Goal: Navigation & Orientation: Find specific page/section

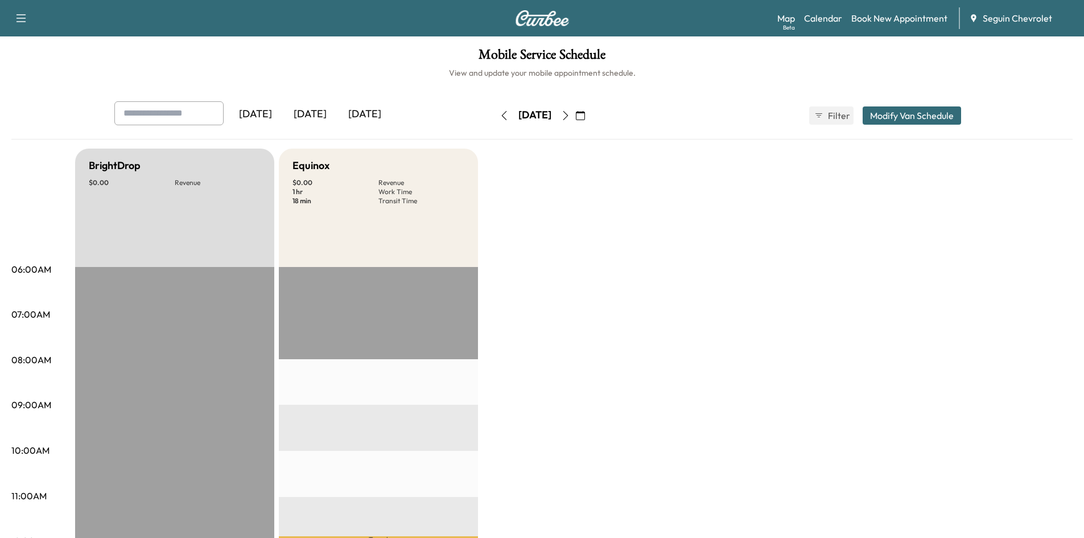
drag, startPoint x: 585, startPoint y: 115, endPoint x: 577, endPoint y: 113, distance: 8.7
click at [576, 113] on div "Friday, August 29" at bounding box center [535, 115] width 81 height 18
click at [570, 118] on icon "button" at bounding box center [565, 115] width 9 height 9
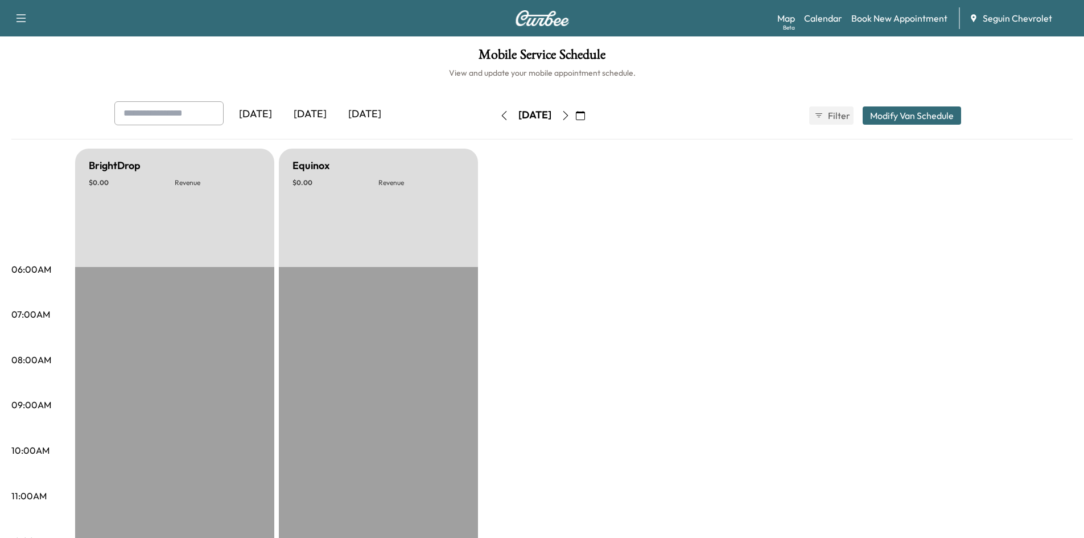
click at [570, 117] on icon "button" at bounding box center [565, 115] width 9 height 9
click at [590, 117] on button "button" at bounding box center [580, 115] width 19 height 18
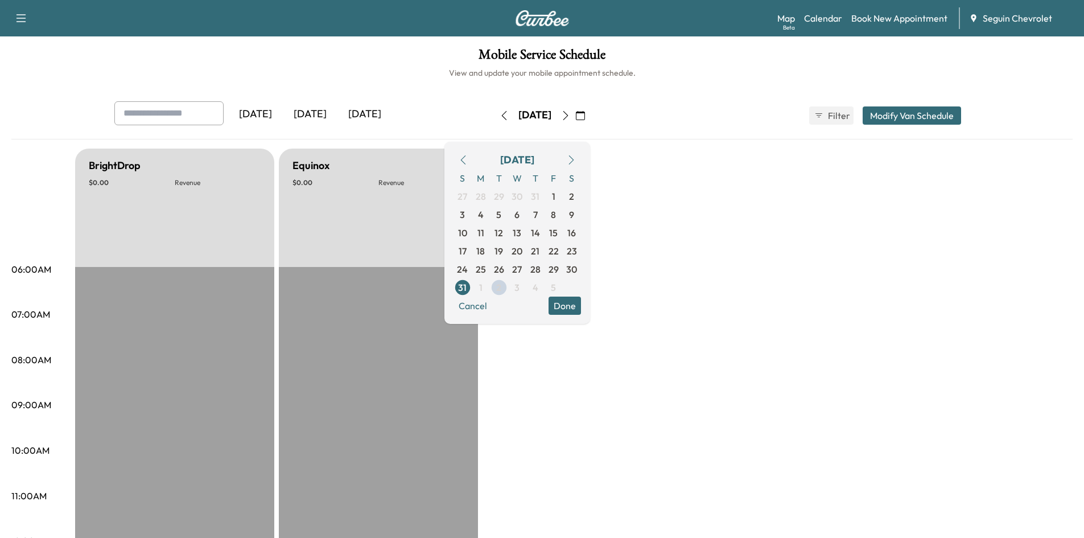
click at [576, 120] on button "button" at bounding box center [565, 115] width 19 height 18
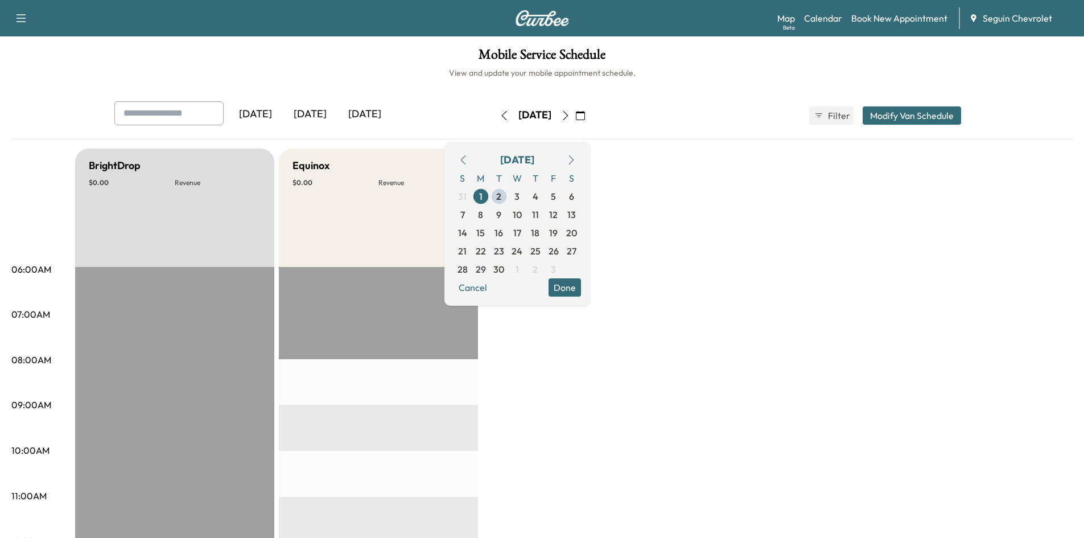
click at [411, 194] on div "Equinox $ 0.00 Revenue" at bounding box center [378, 208] width 199 height 118
click at [570, 115] on icon "button" at bounding box center [565, 115] width 9 height 9
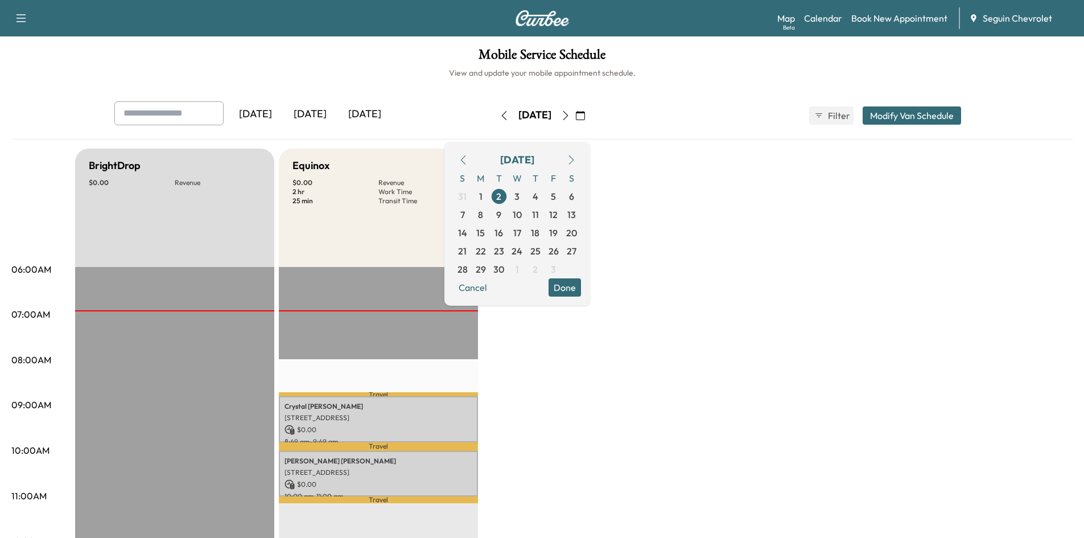
click at [391, 409] on p "[PERSON_NAME]" at bounding box center [379, 406] width 188 height 9
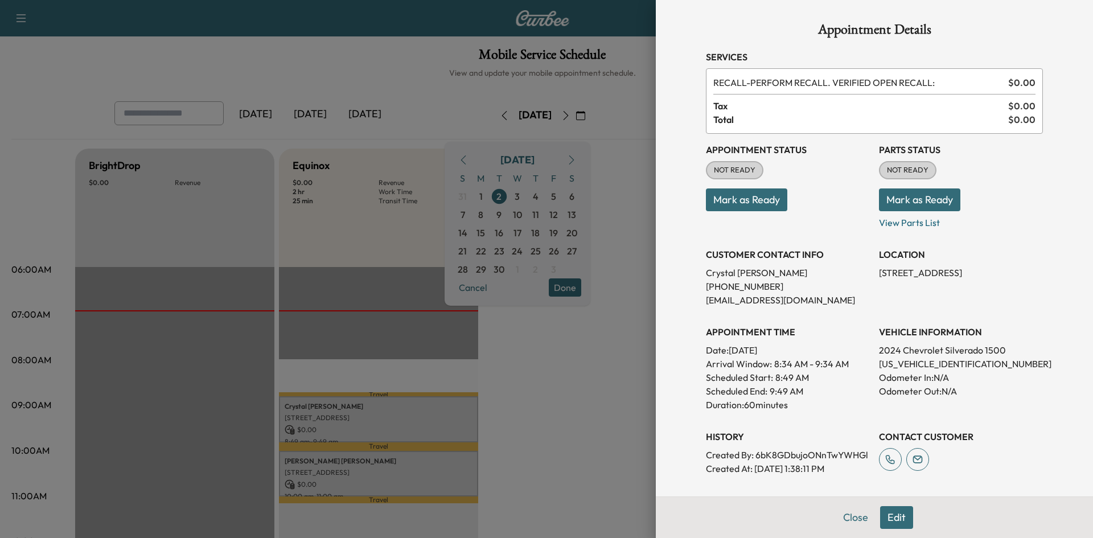
click at [576, 406] on div at bounding box center [546, 269] width 1093 height 538
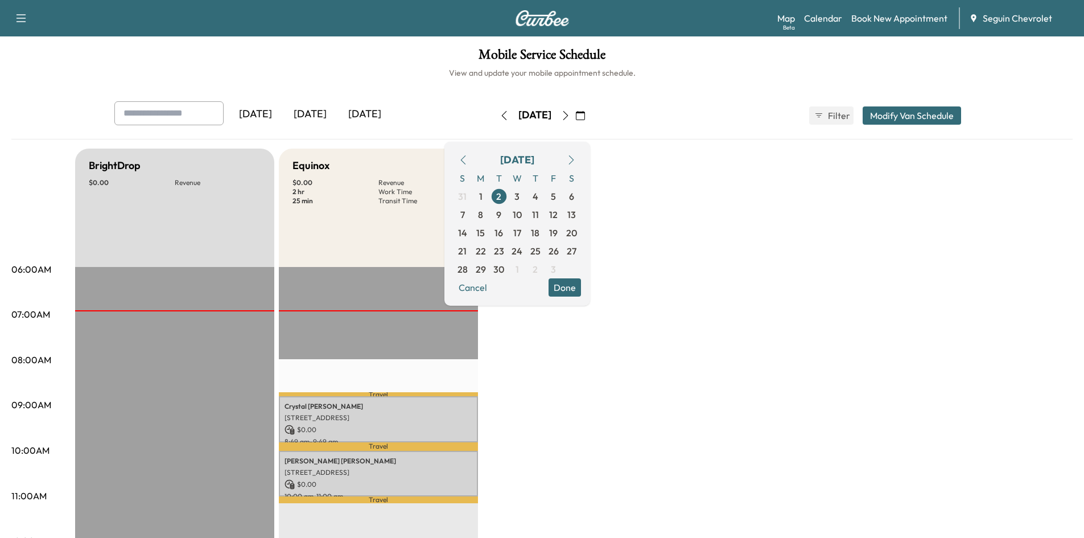
click at [585, 112] on icon "button" at bounding box center [580, 115] width 9 height 9
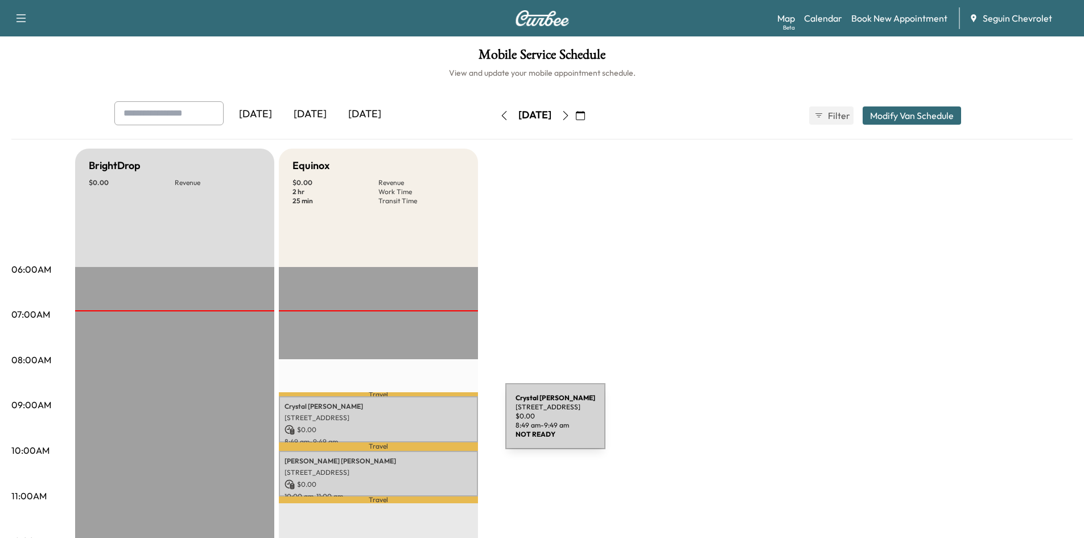
click at [420, 425] on p "$ 0.00" at bounding box center [379, 430] width 188 height 10
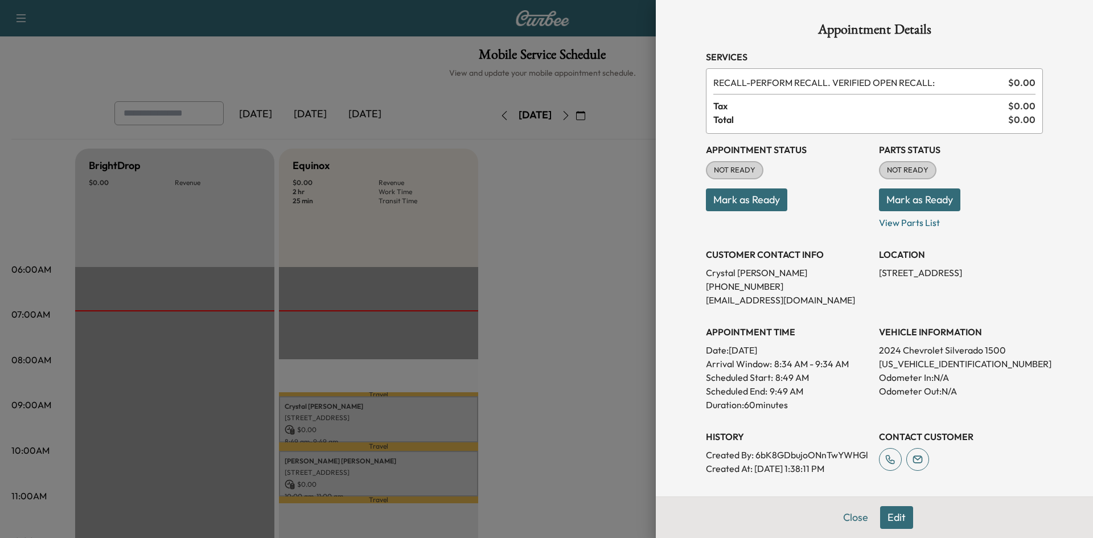
click at [720, 190] on button "Mark as Ready" at bounding box center [746, 199] width 81 height 23
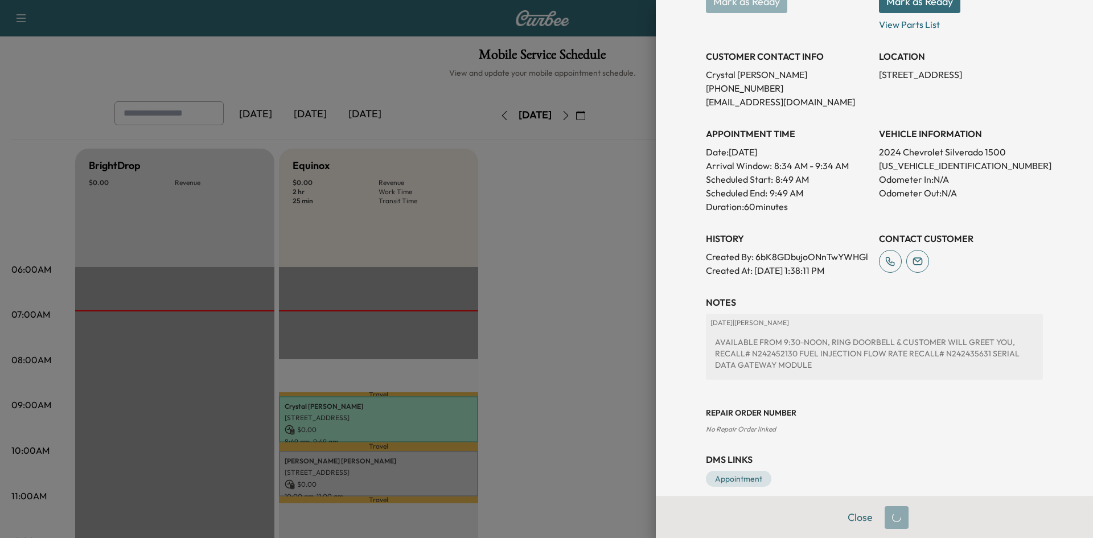
scroll to position [225, 0]
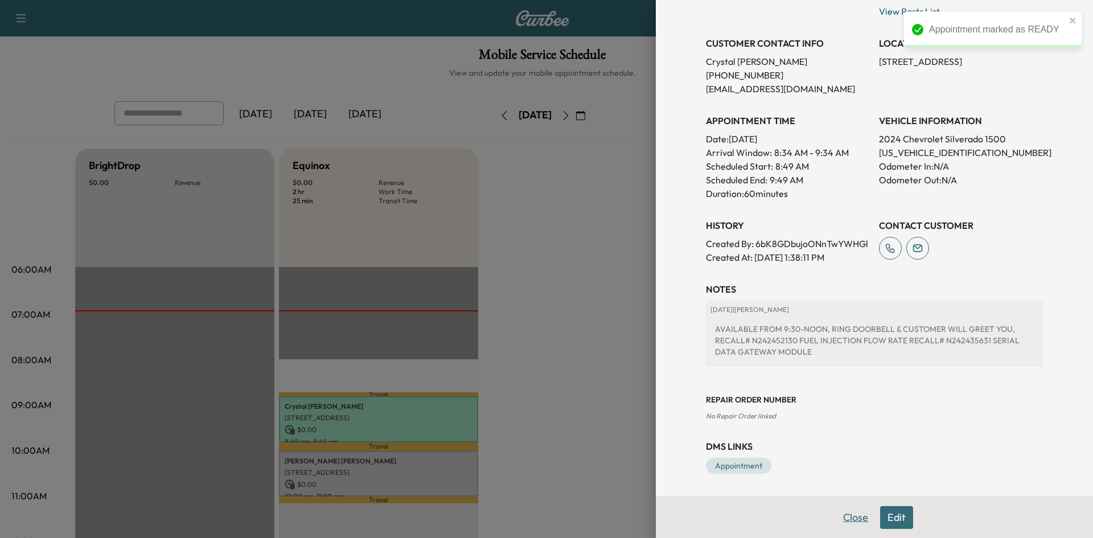
click at [851, 512] on button "Close" at bounding box center [856, 517] width 40 height 23
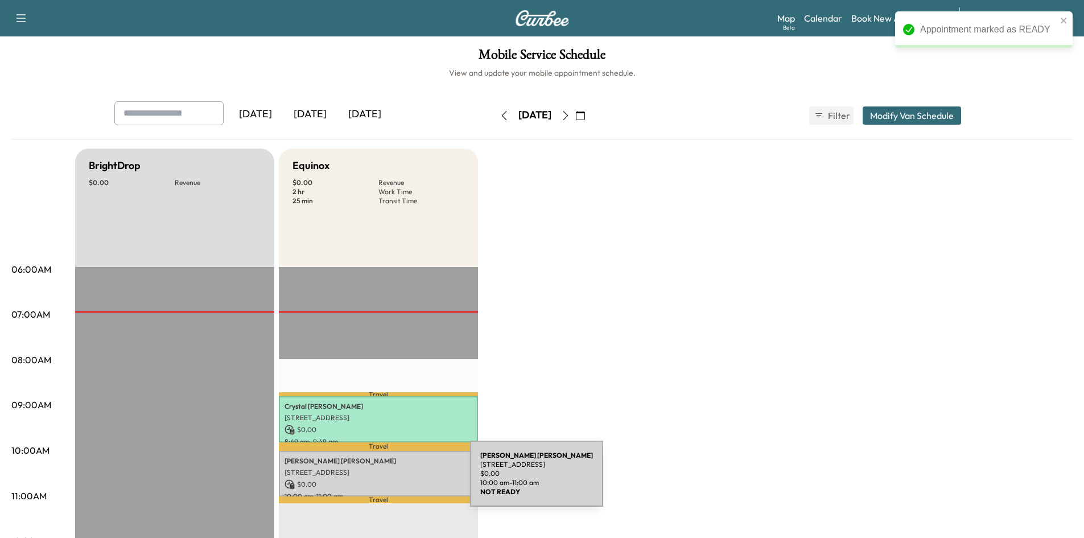
click at [385, 480] on p "$ 0.00" at bounding box center [379, 484] width 188 height 10
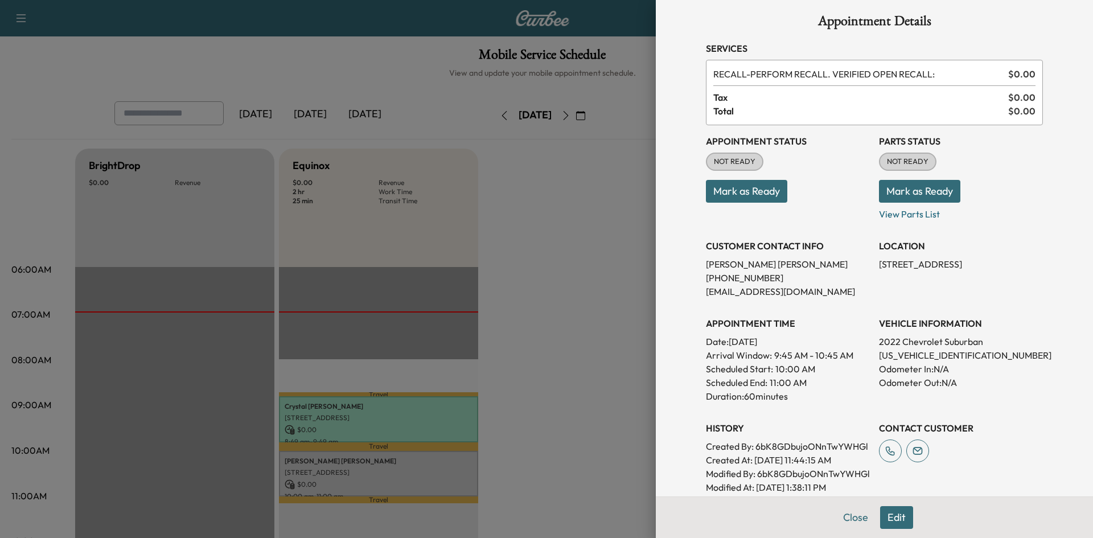
scroll to position [8, 0]
click at [748, 199] on button "Mark as Ready" at bounding box center [746, 191] width 81 height 23
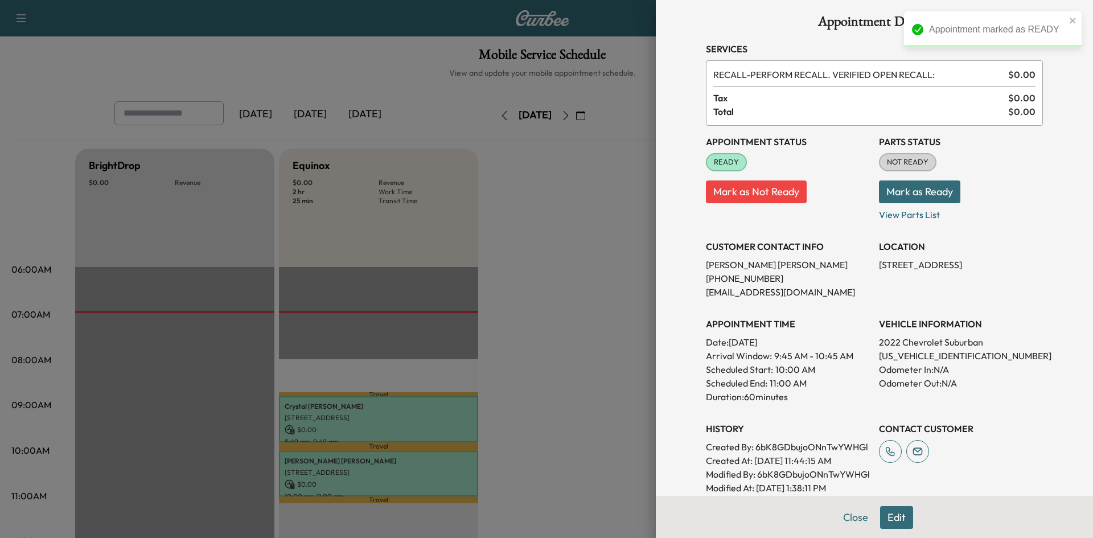
click at [631, 347] on div at bounding box center [546, 269] width 1093 height 538
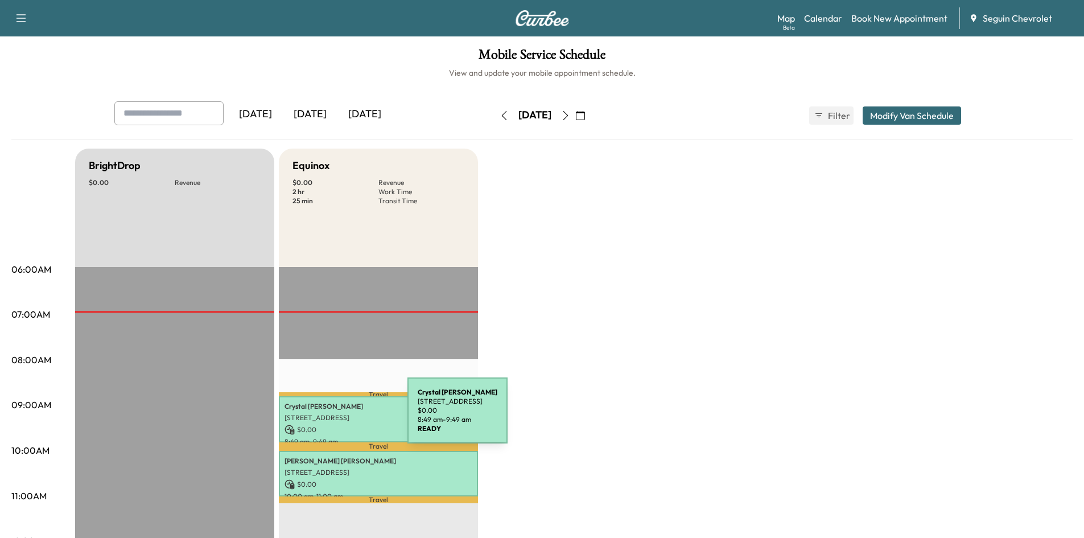
click at [322, 417] on p "[STREET_ADDRESS]" at bounding box center [379, 417] width 188 height 9
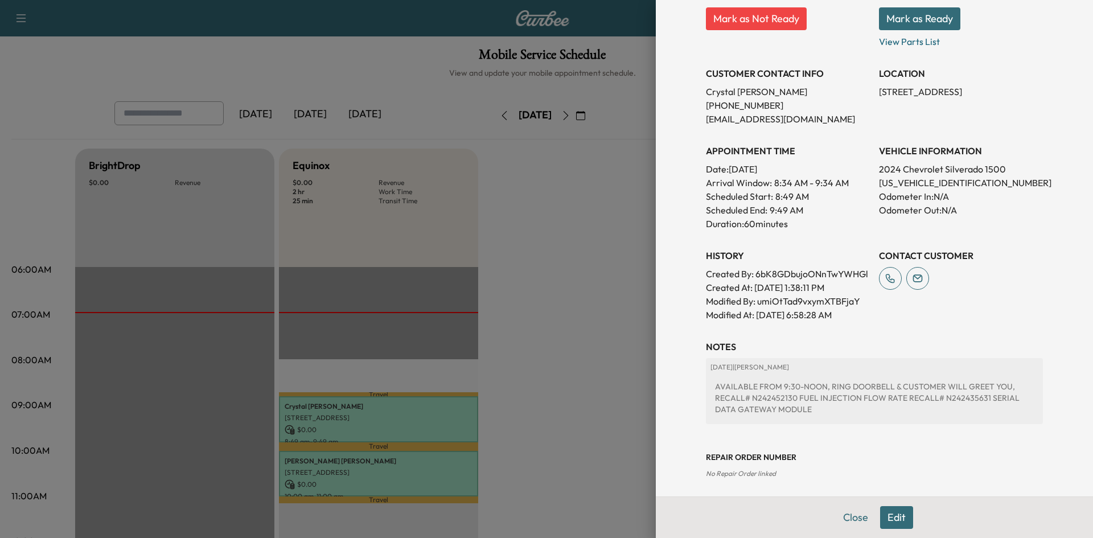
scroll to position [182, 0]
drag, startPoint x: 770, startPoint y: 397, endPoint x: 790, endPoint y: 394, distance: 19.6
click at [790, 394] on div "AVAILABLE FROM 9:30-NOON, RING DOORBELL & CUSTOMER WILL GREET YOU, RECALL# N242…" at bounding box center [874, 396] width 328 height 43
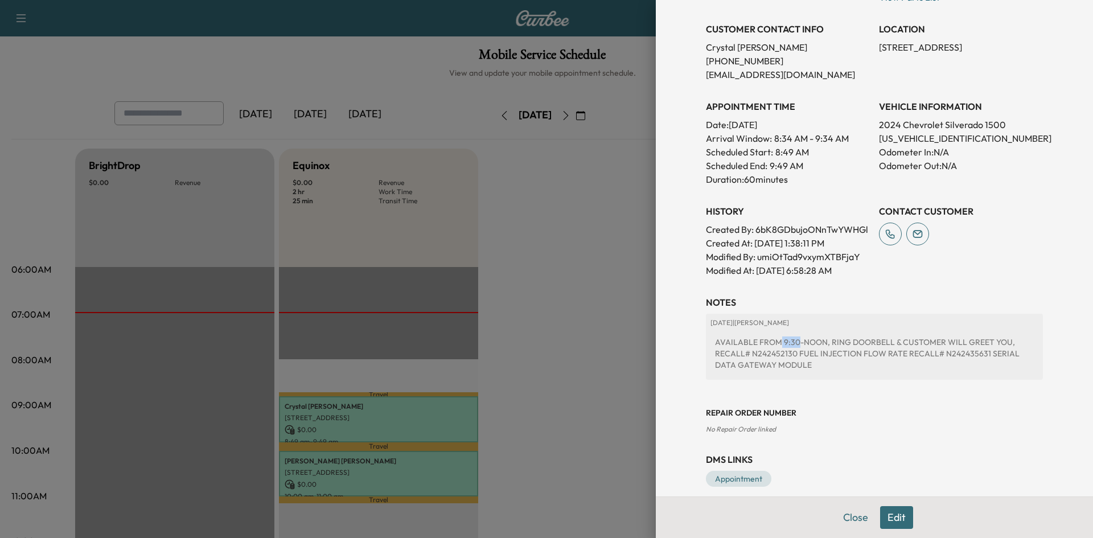
scroll to position [252, 0]
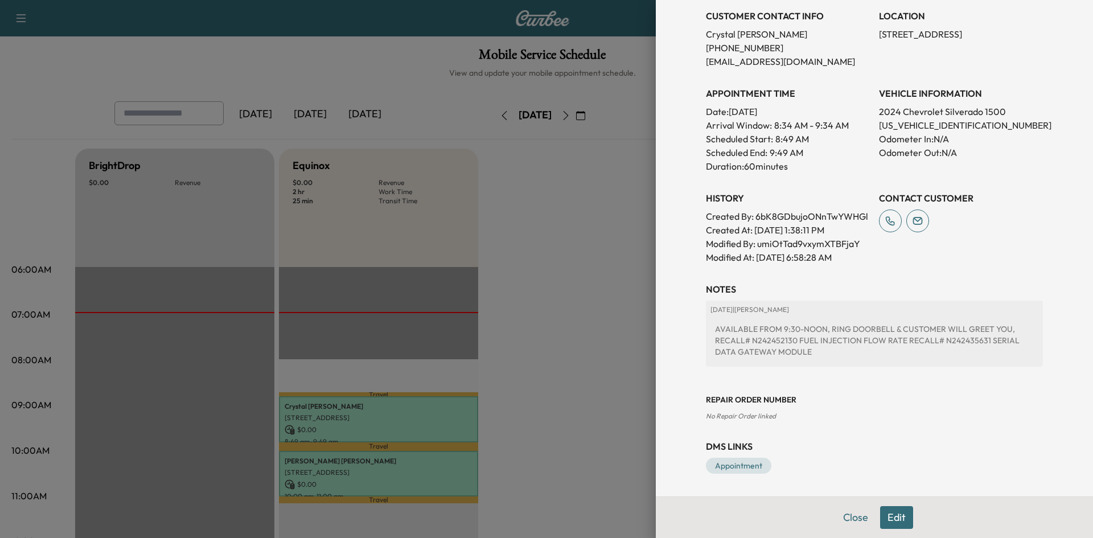
click at [793, 343] on div "AVAILABLE FROM 9:30-NOON, RING DOORBELL & CUSTOMER WILL GREET YOU, RECALL# N242…" at bounding box center [874, 340] width 328 height 43
click at [852, 521] on button "Close" at bounding box center [856, 517] width 40 height 23
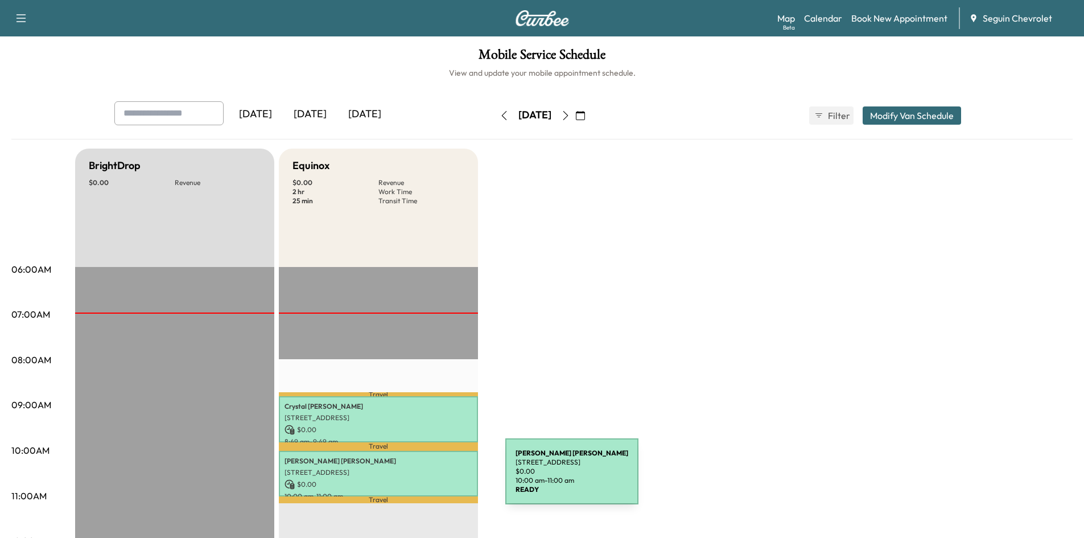
click at [420, 479] on p "$ 0.00" at bounding box center [379, 484] width 188 height 10
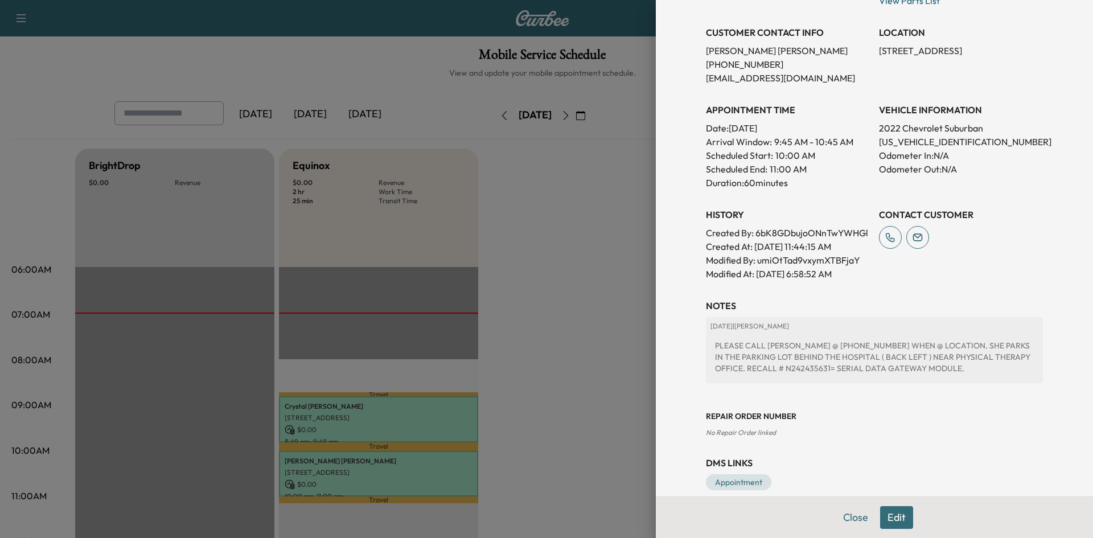
scroll to position [186, 0]
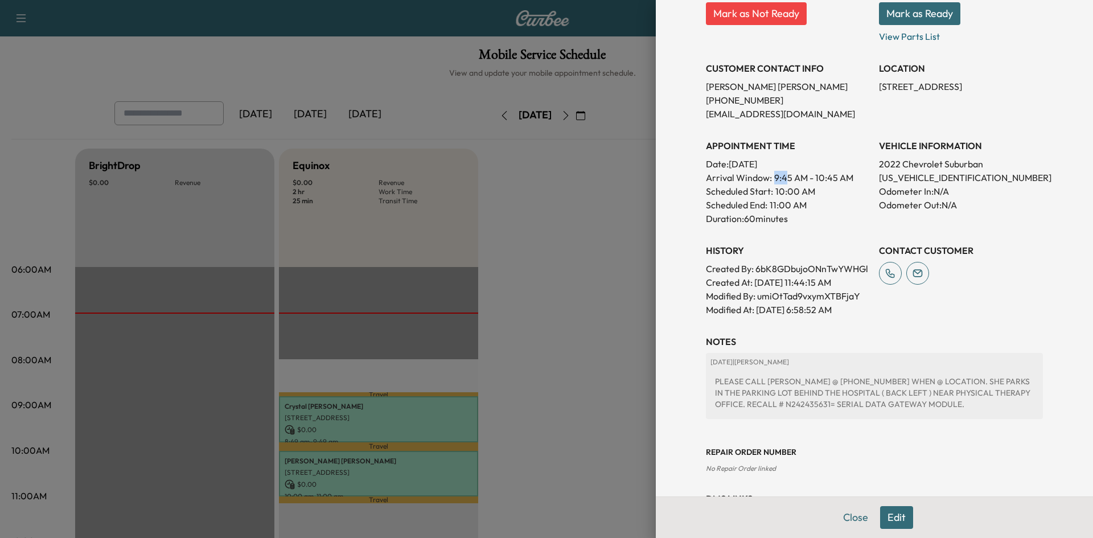
drag, startPoint x: 767, startPoint y: 178, endPoint x: 779, endPoint y: 178, distance: 12.5
click at [779, 178] on span "9:45 AM - 10:45 AM" at bounding box center [813, 178] width 79 height 14
drag, startPoint x: 765, startPoint y: 187, endPoint x: 786, endPoint y: 184, distance: 21.8
click at [786, 184] on div "Scheduled Start: 10:00 AM" at bounding box center [788, 191] width 164 height 14
click at [854, 525] on button "Close" at bounding box center [856, 517] width 40 height 23
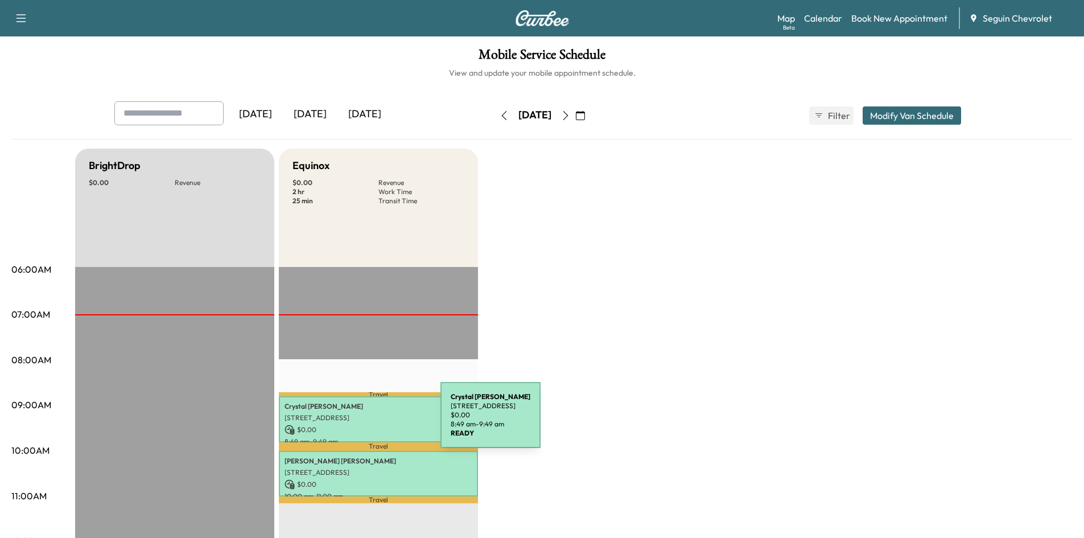
click at [355, 422] on div "Crystal Casares 408 Horizon Place, Seguin, TX 78155, US $ 0.00 8:49 am - 9:49 am" at bounding box center [378, 419] width 199 height 46
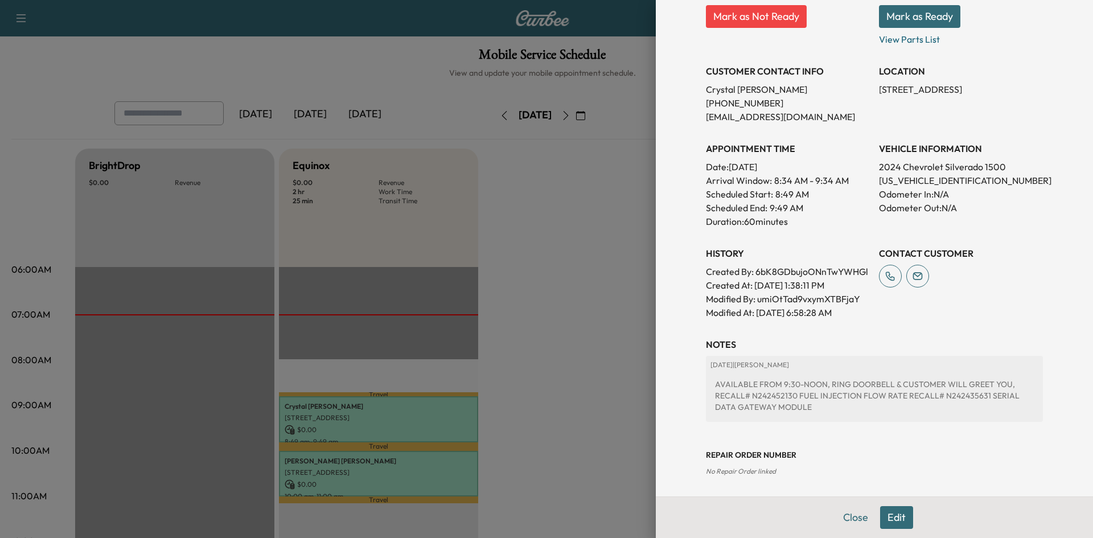
scroll to position [186, 0]
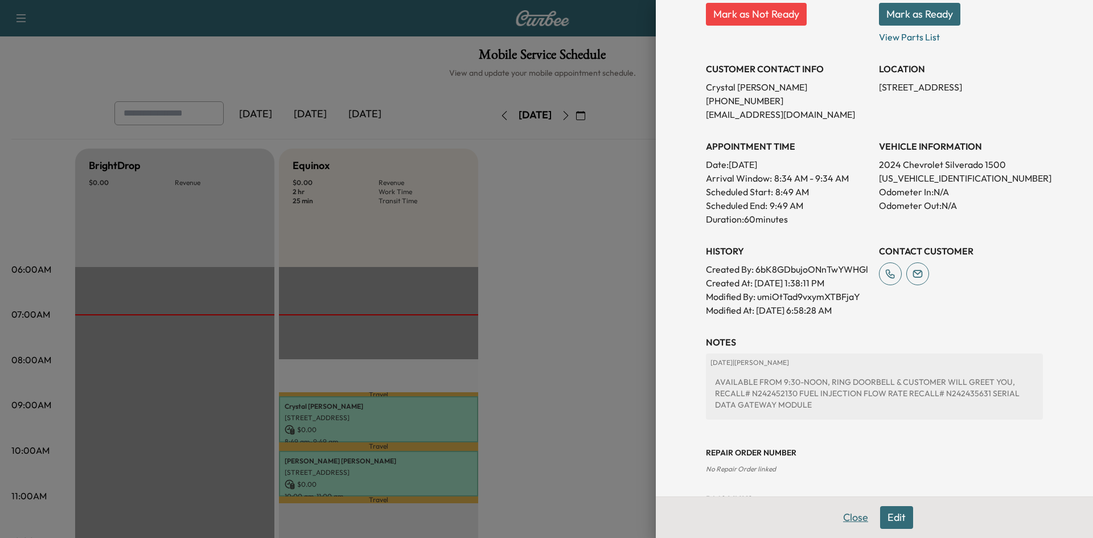
click at [843, 509] on button "Close" at bounding box center [856, 517] width 40 height 23
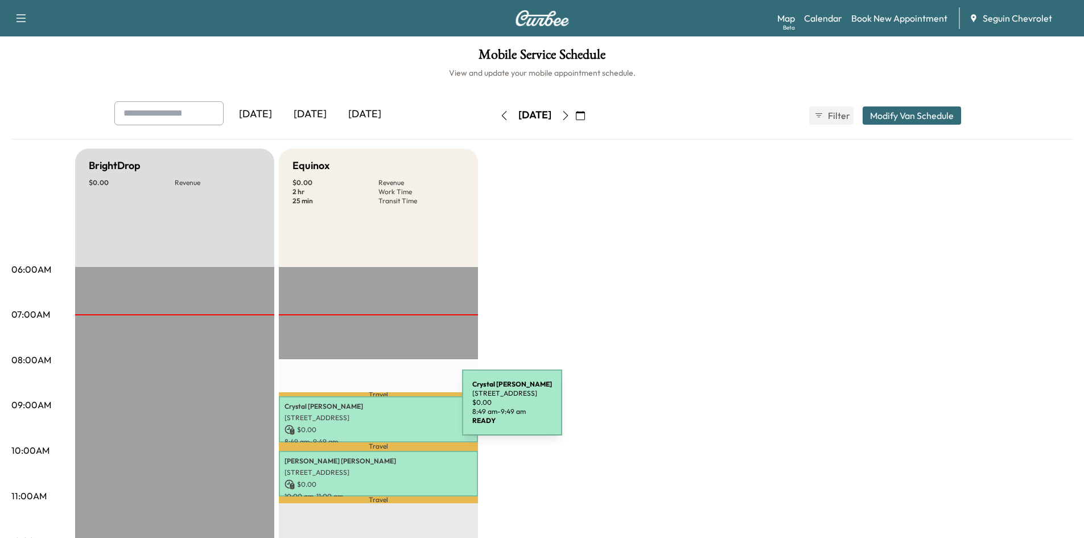
click at [377, 409] on p "[PERSON_NAME]" at bounding box center [379, 406] width 188 height 9
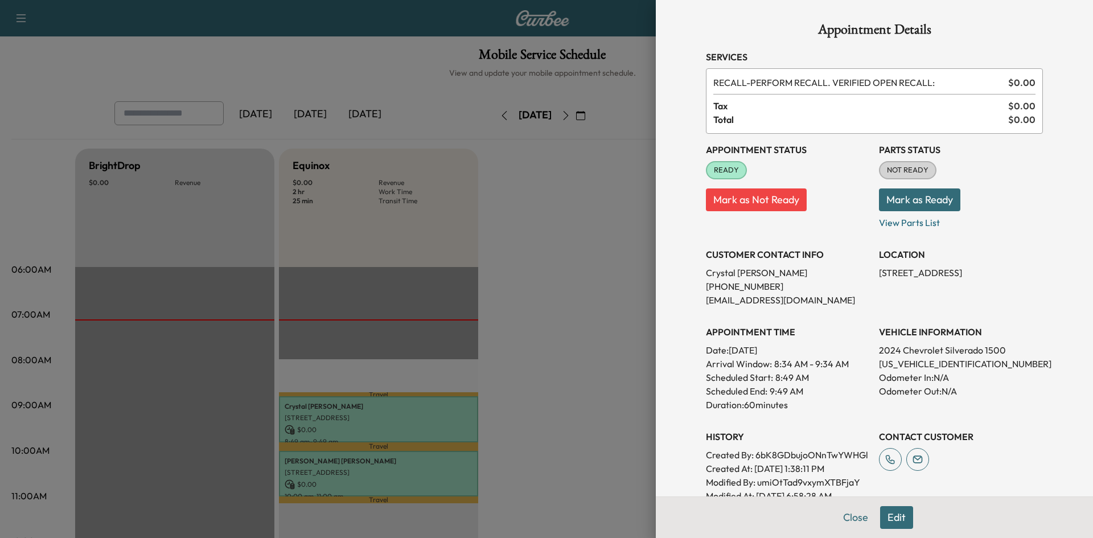
scroll to position [252, 0]
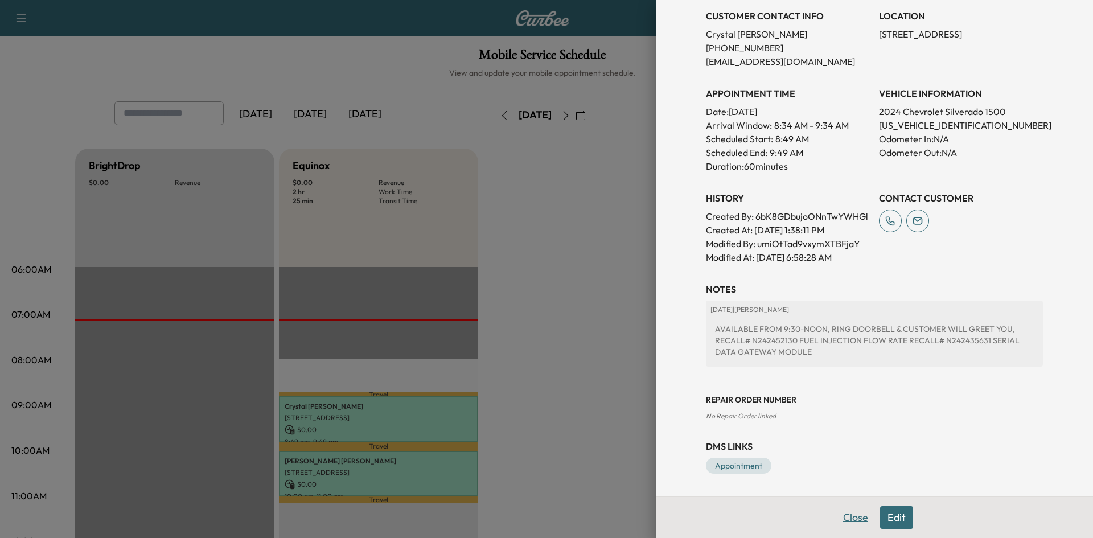
click at [851, 520] on button "Close" at bounding box center [856, 517] width 40 height 23
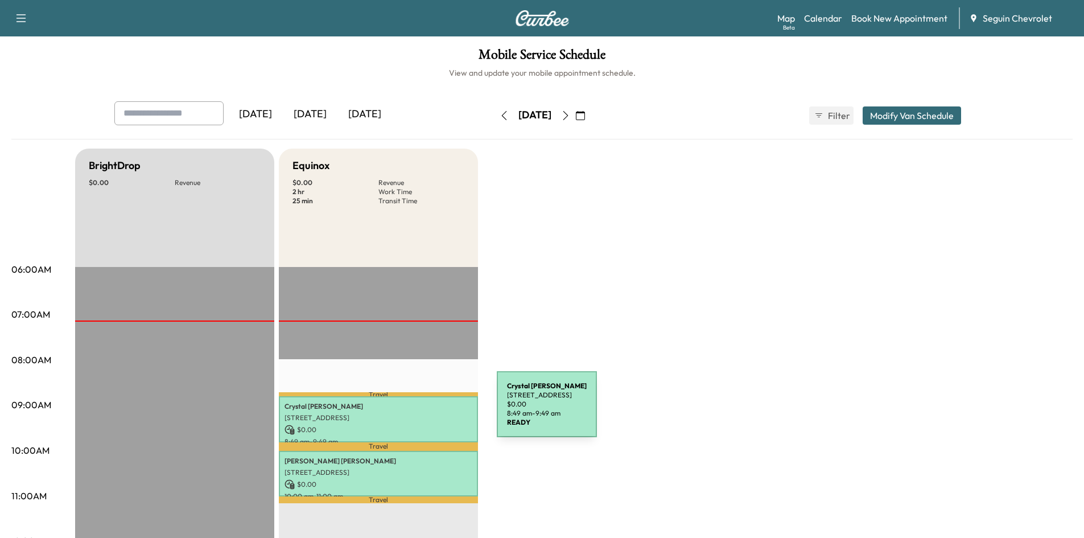
click at [412, 411] on div "Crystal Casares 408 Horizon Place, Seguin, TX 78155, US $ 0.00 8:49 am - 9:49 am" at bounding box center [378, 419] width 199 height 46
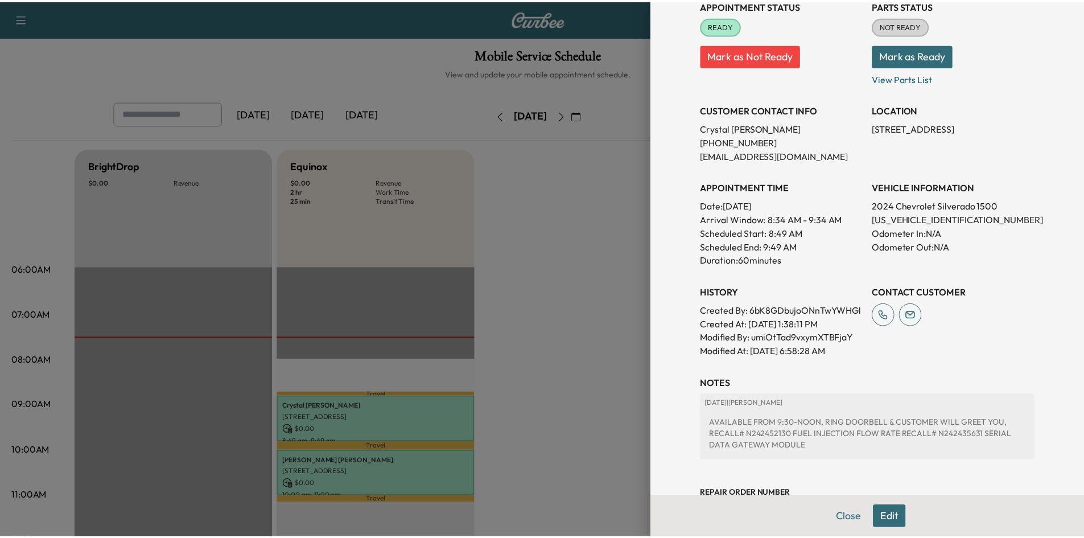
scroll to position [143, 0]
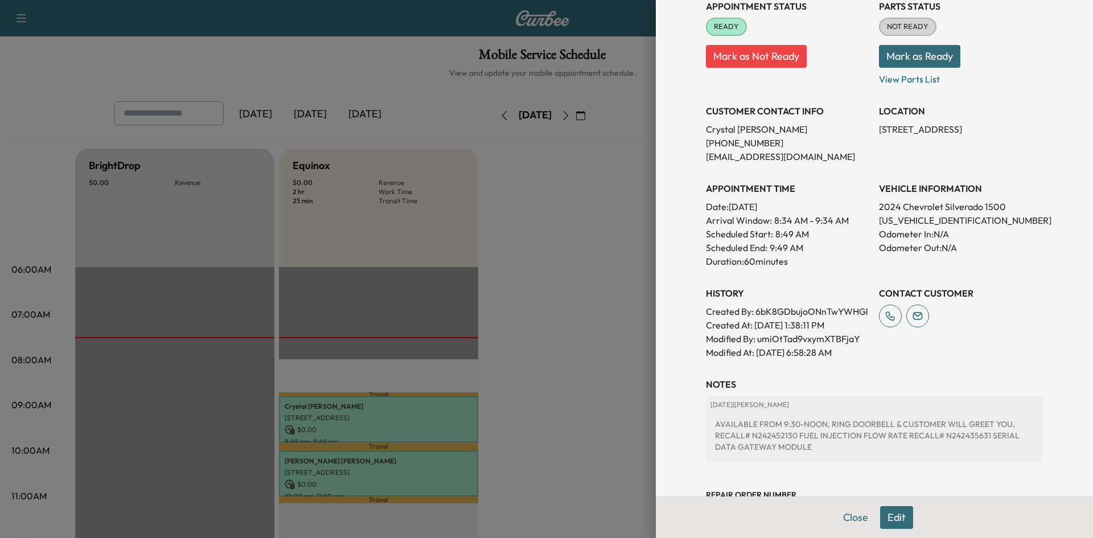
click at [0, 399] on div at bounding box center [546, 269] width 1093 height 538
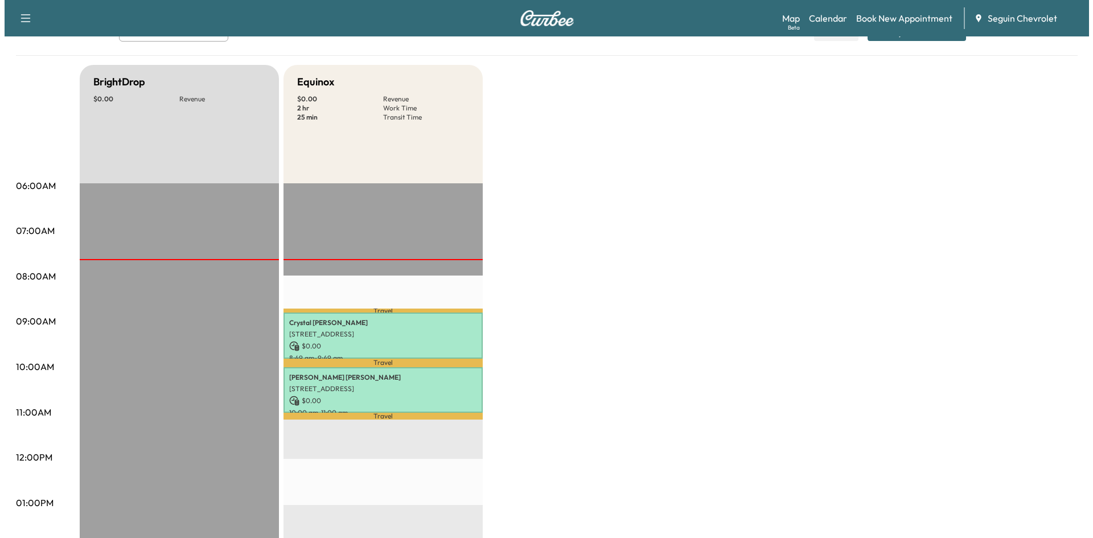
scroll to position [83, 0]
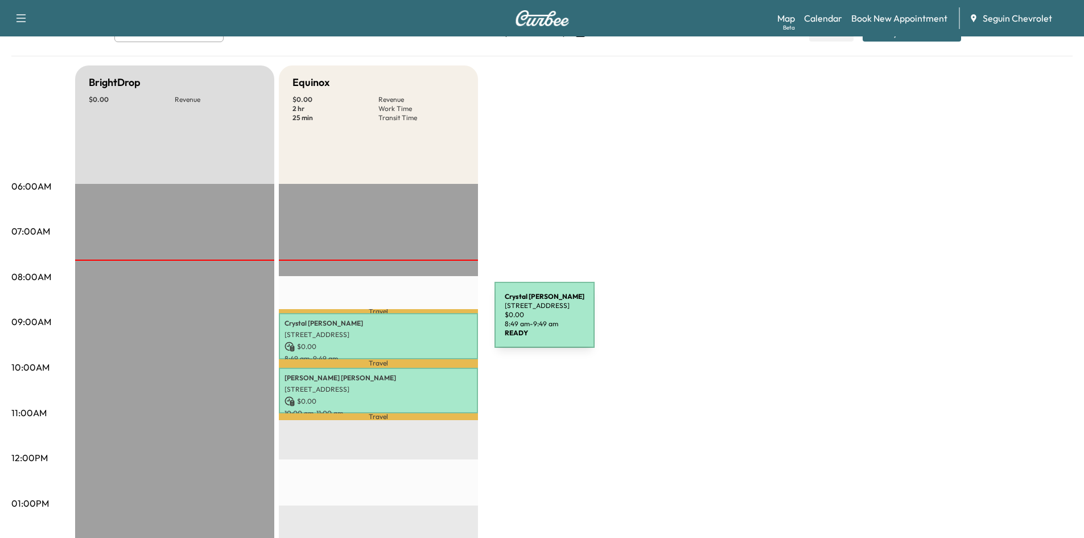
click at [409, 322] on p "[PERSON_NAME]" at bounding box center [379, 323] width 188 height 9
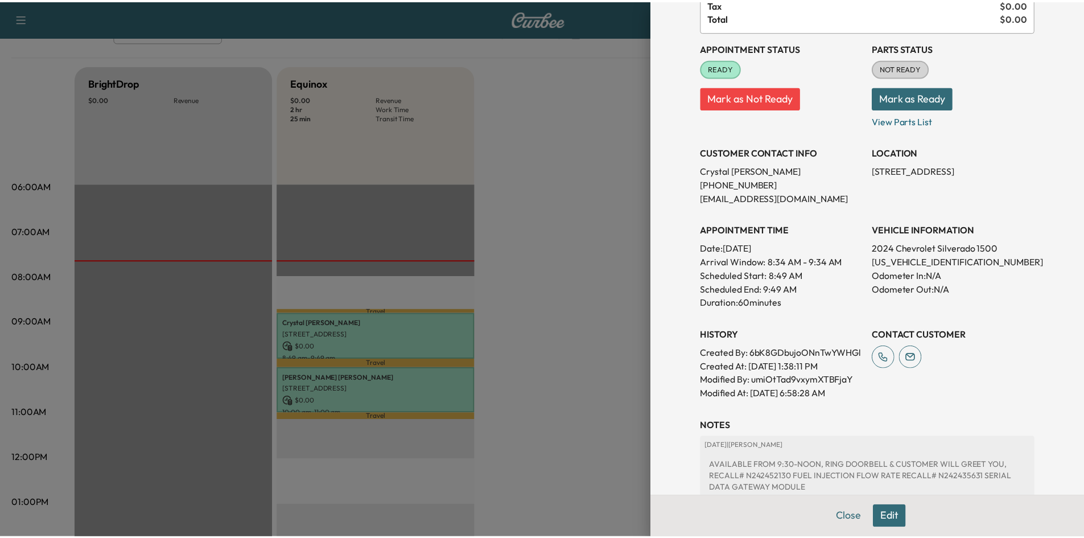
scroll to position [82, 0]
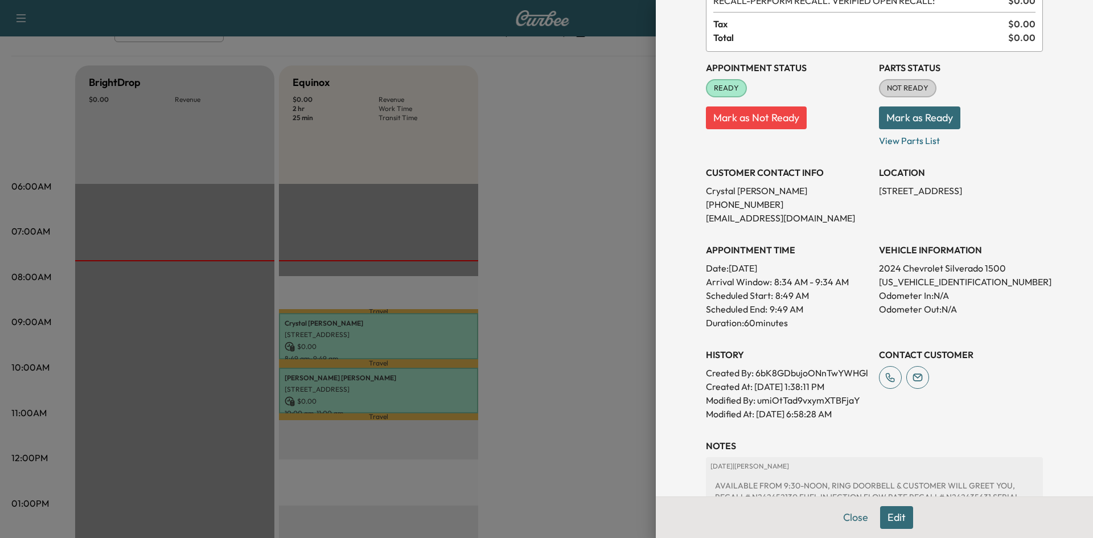
click at [572, 194] on div at bounding box center [546, 269] width 1093 height 538
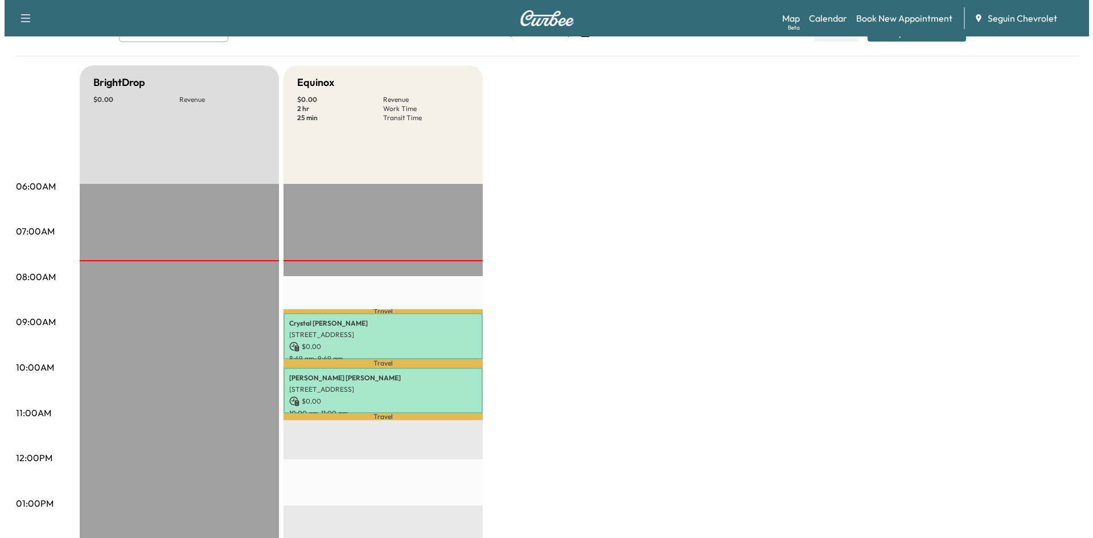
scroll to position [0, 0]
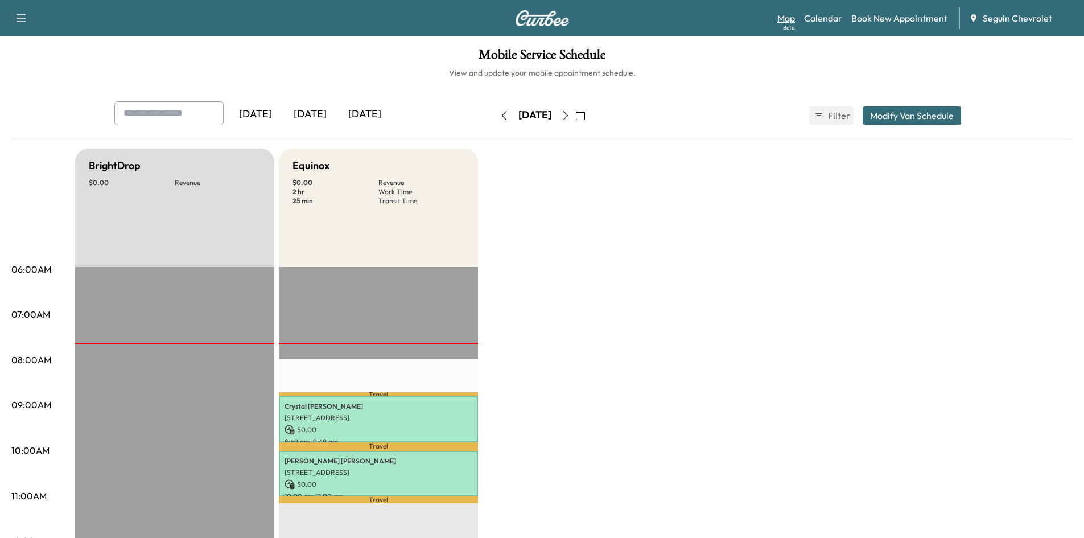
click at [782, 23] on link "Map Beta" at bounding box center [787, 18] width 18 height 14
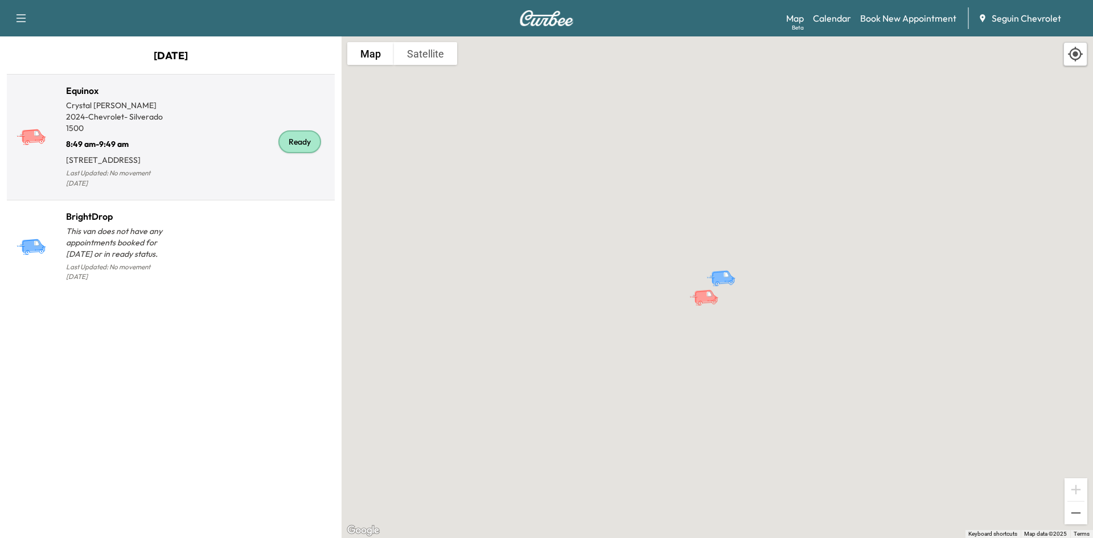
click at [84, 124] on p "2024 - Chevrolet - Silverado 1500" at bounding box center [118, 122] width 105 height 23
